Goal: Task Accomplishment & Management: Manage account settings

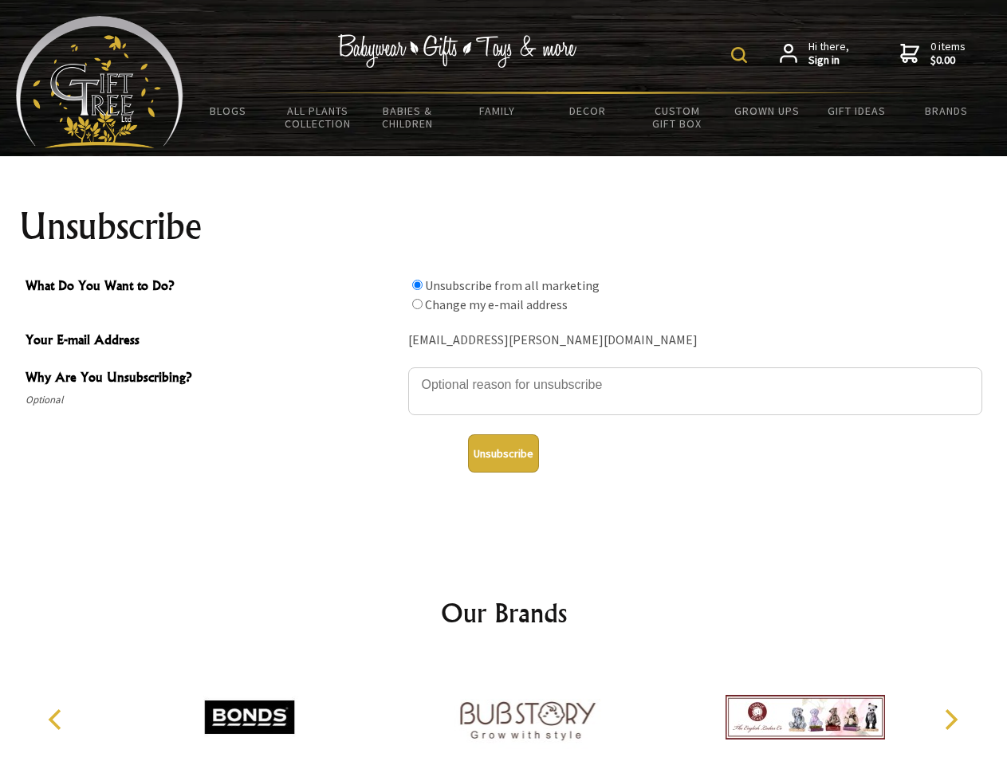
click at [741, 55] on img at bounding box center [739, 55] width 16 height 16
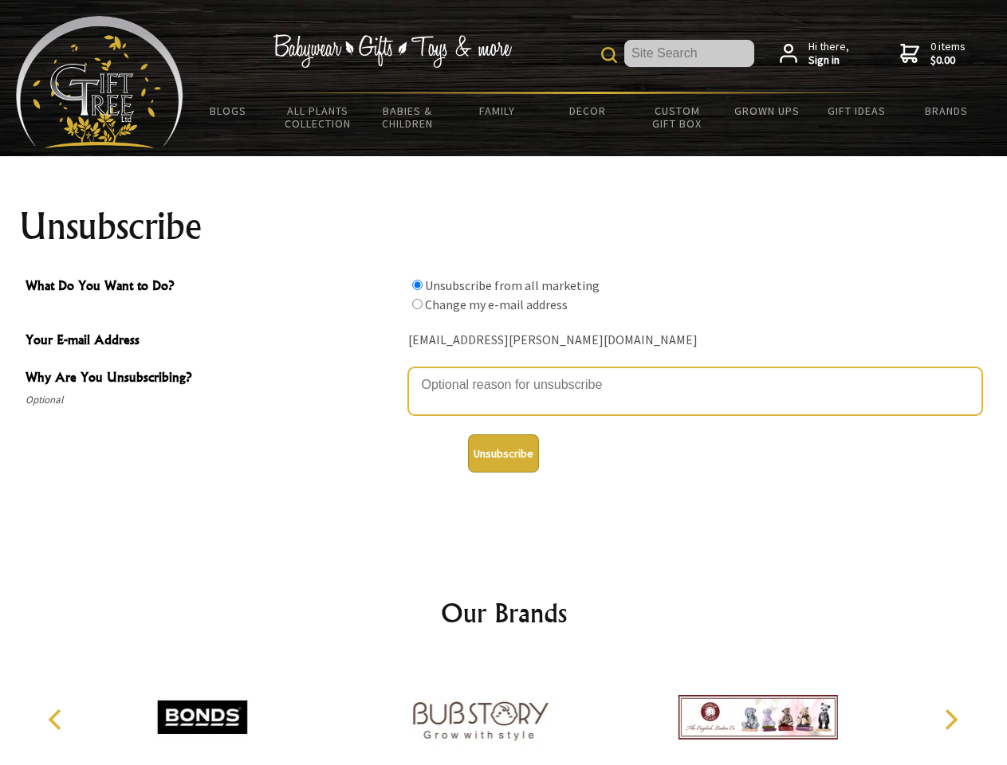
click at [504, 373] on textarea "Why Are You Unsubscribing?" at bounding box center [695, 392] width 574 height 48
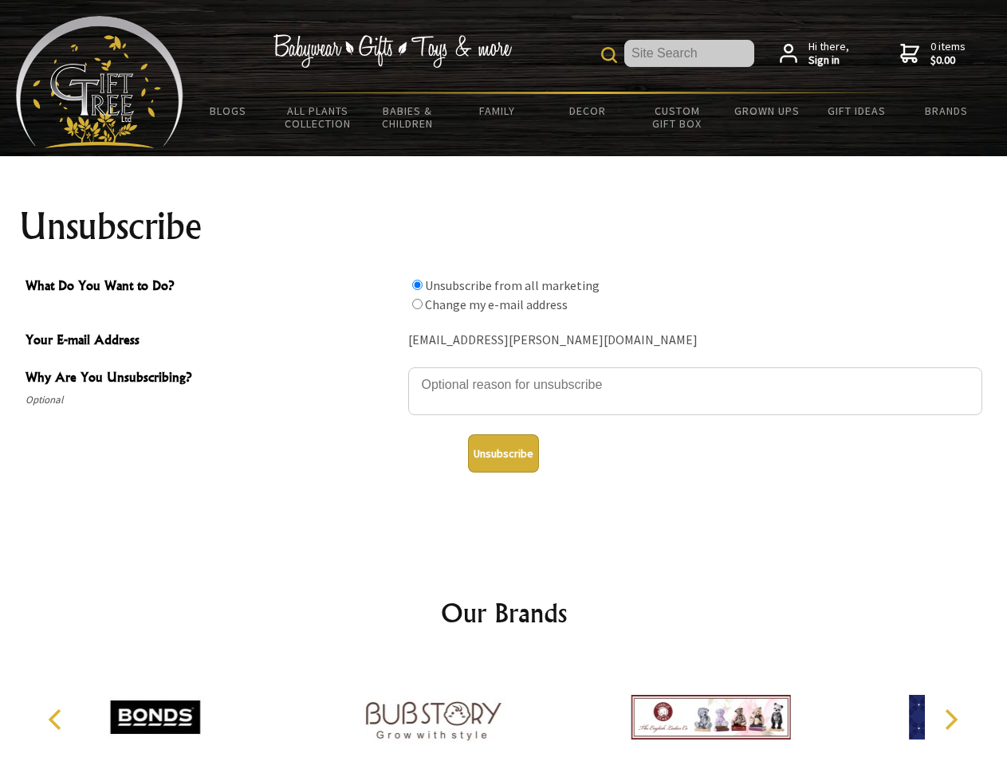
click at [417, 285] on input "What Do You Want to Do?" at bounding box center [417, 285] width 10 height 10
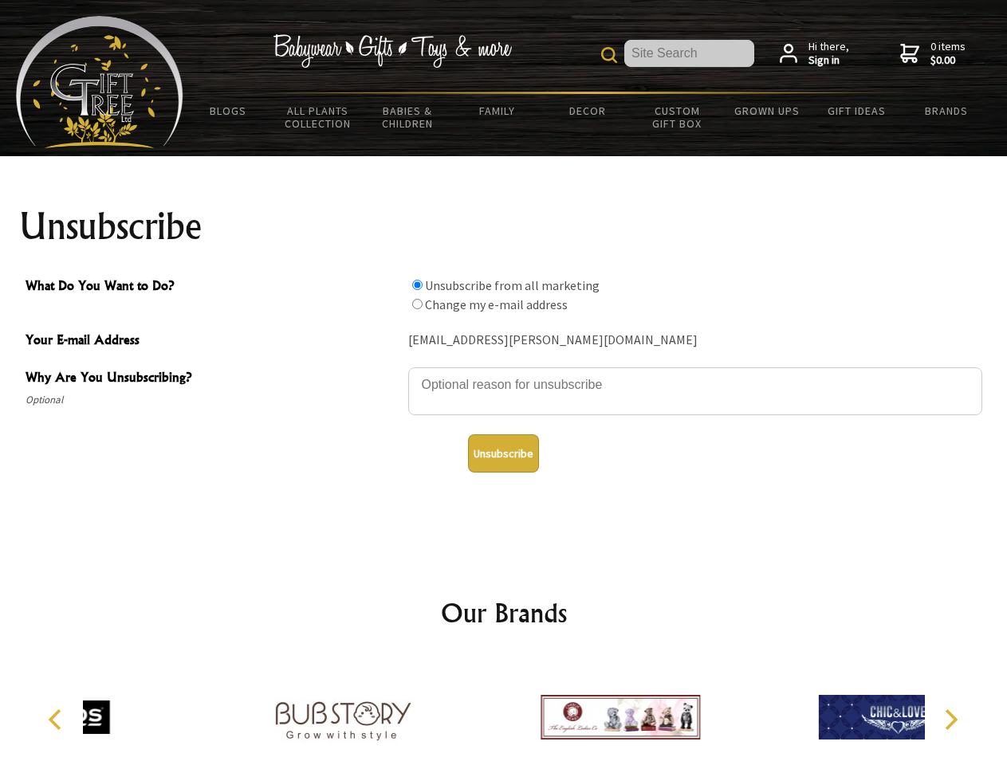
click at [417, 304] on input "What Do You Want to Do?" at bounding box center [417, 304] width 10 height 10
radio input "true"
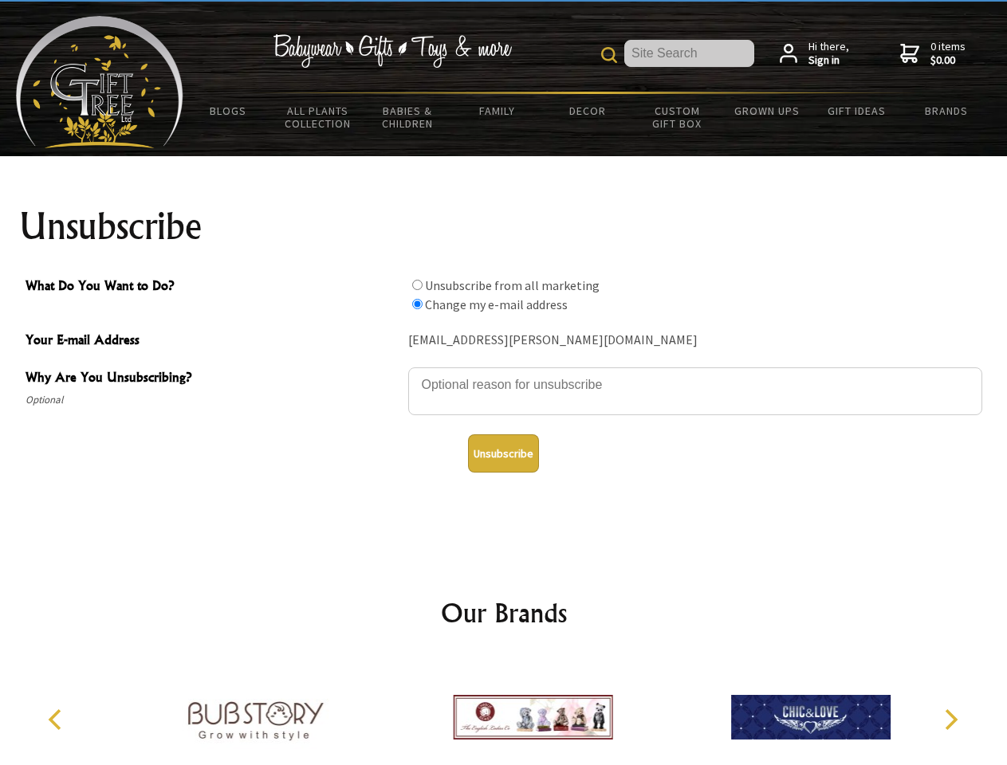
click at [503, 454] on button "Unsubscribe" at bounding box center [503, 453] width 71 height 38
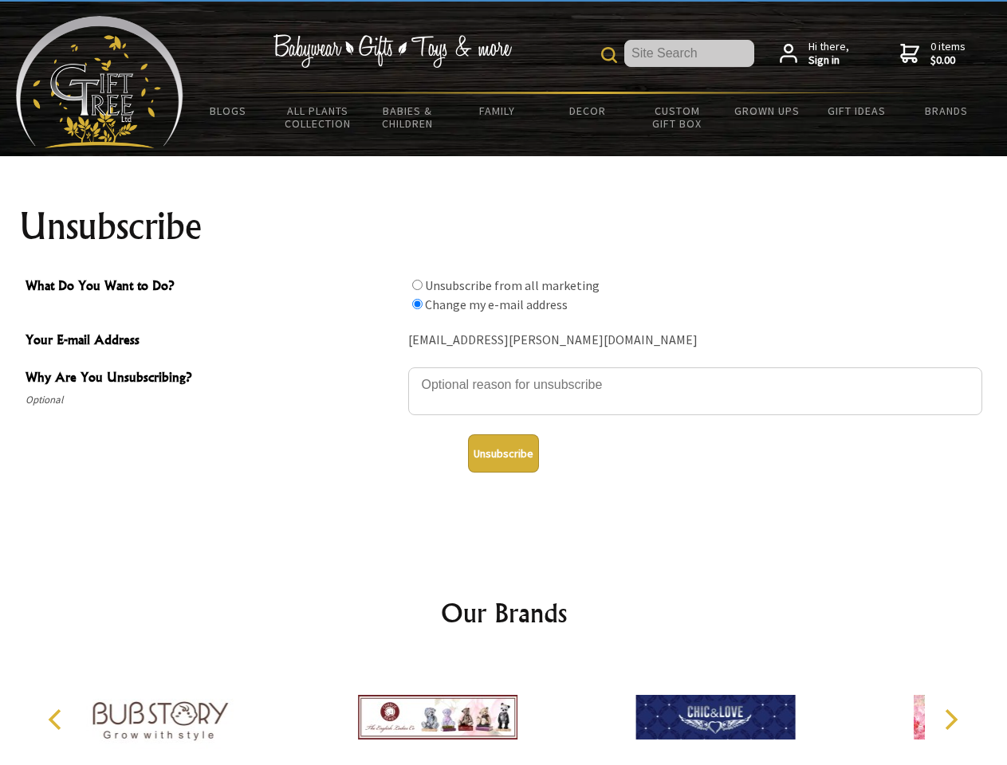
click at [504, 711] on img at bounding box center [437, 718] width 159 height 120
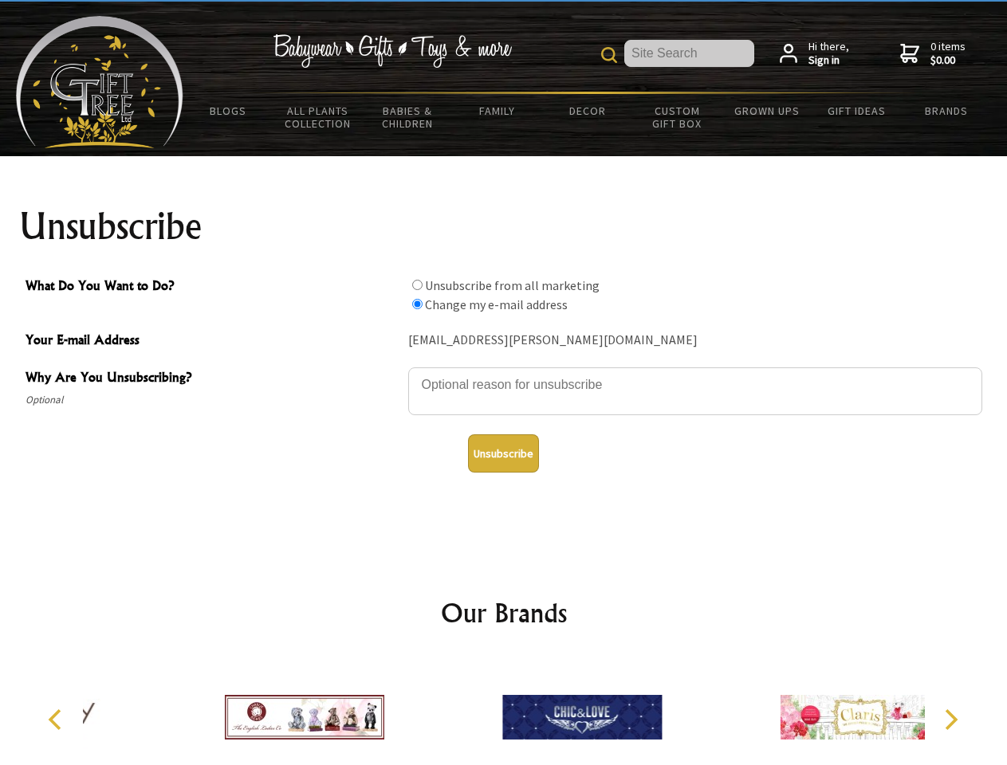
click at [57, 720] on icon "Previous" at bounding box center [56, 720] width 21 height 21
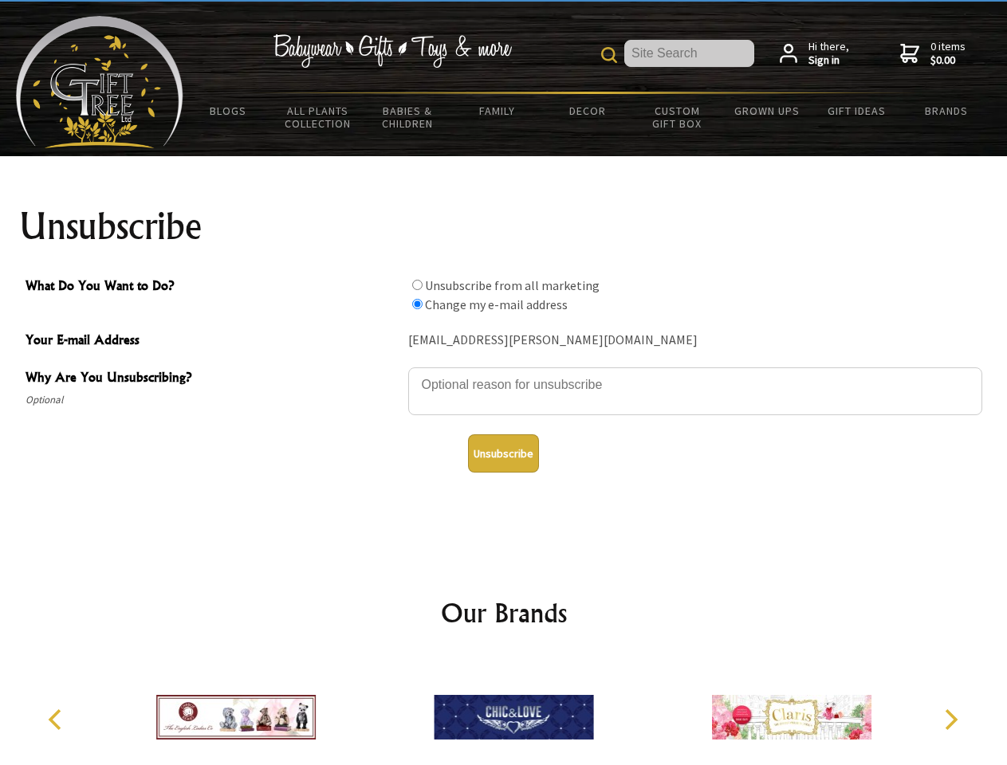
click at [950, 720] on icon "Next" at bounding box center [949, 720] width 21 height 21
